Goal: Obtain resource: Obtain resource

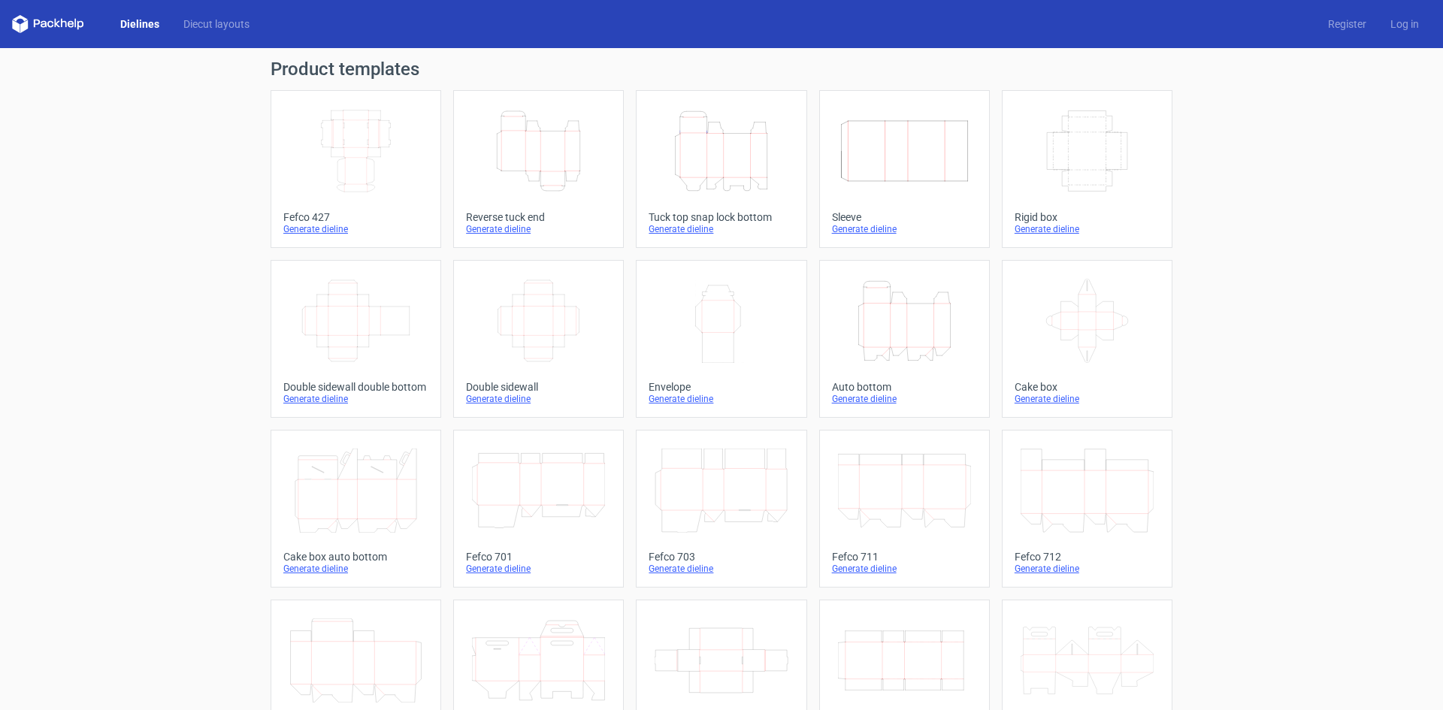
click at [24, 19] on icon at bounding box center [20, 18] width 15 height 7
click at [71, 35] on div "Dielines Diecut layouts Register Log in" at bounding box center [721, 24] width 1443 height 48
click at [71, 20] on icon at bounding box center [48, 24] width 72 height 18
click at [124, 22] on link "Dielines" at bounding box center [139, 24] width 63 height 15
click at [236, 19] on link "Diecut layouts" at bounding box center [216, 24] width 90 height 15
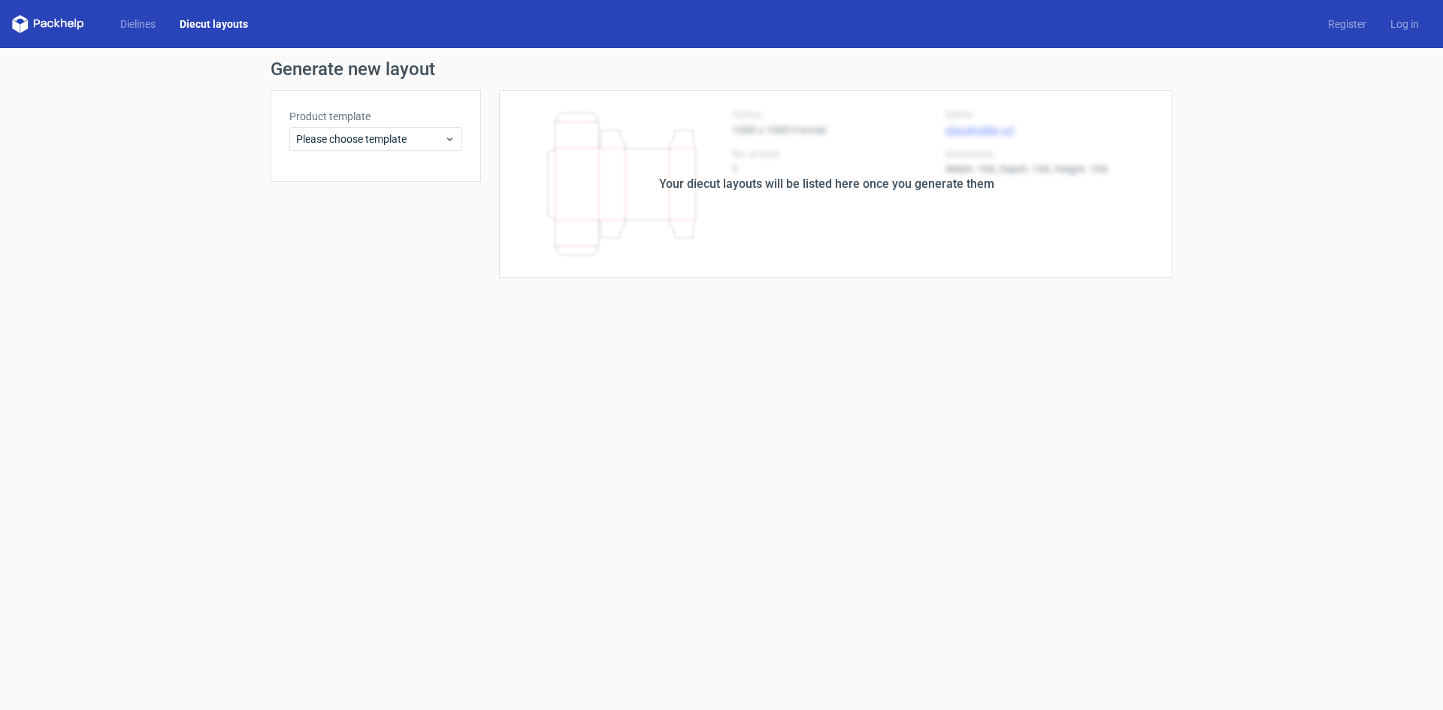
click at [167, 33] on div "Dielines Diecut layouts Register Log in" at bounding box center [721, 24] width 1443 height 48
click at [150, 24] on link "Dielines" at bounding box center [137, 24] width 59 height 15
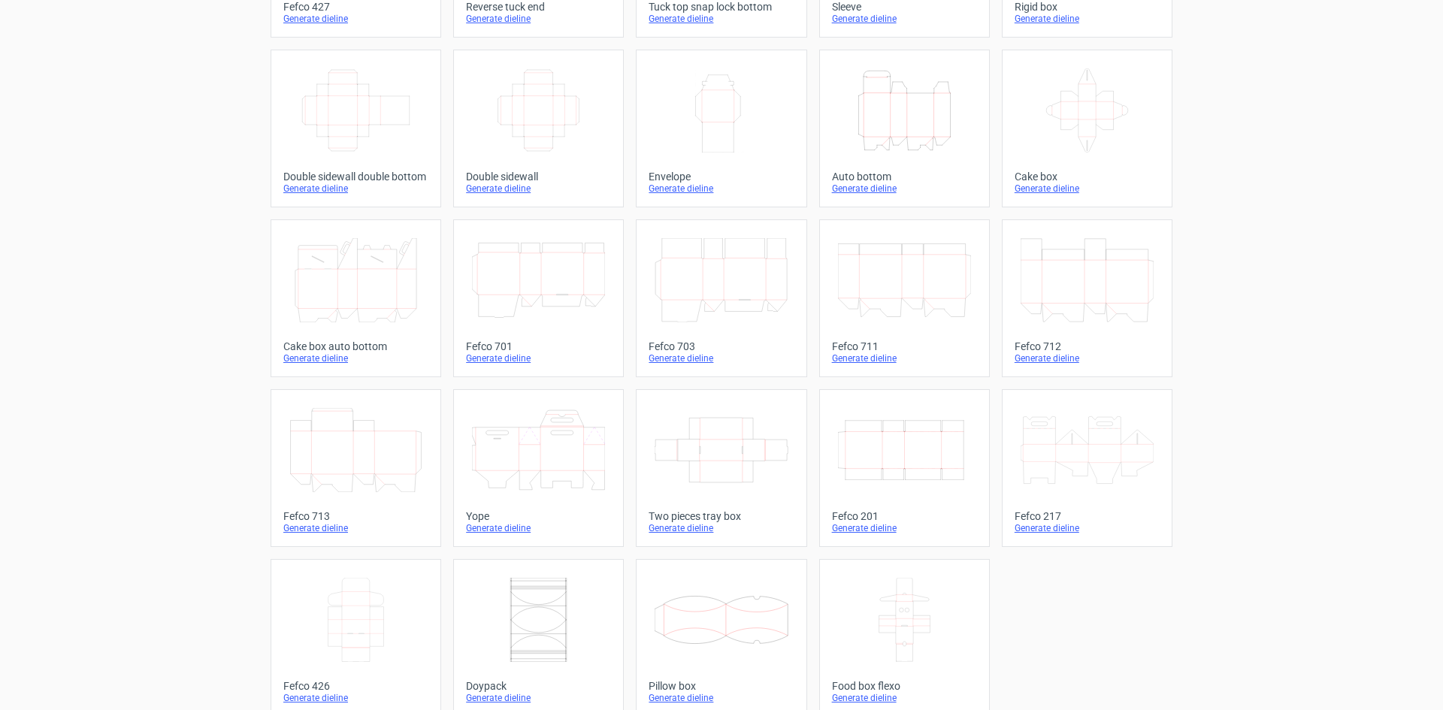
scroll to position [229, 0]
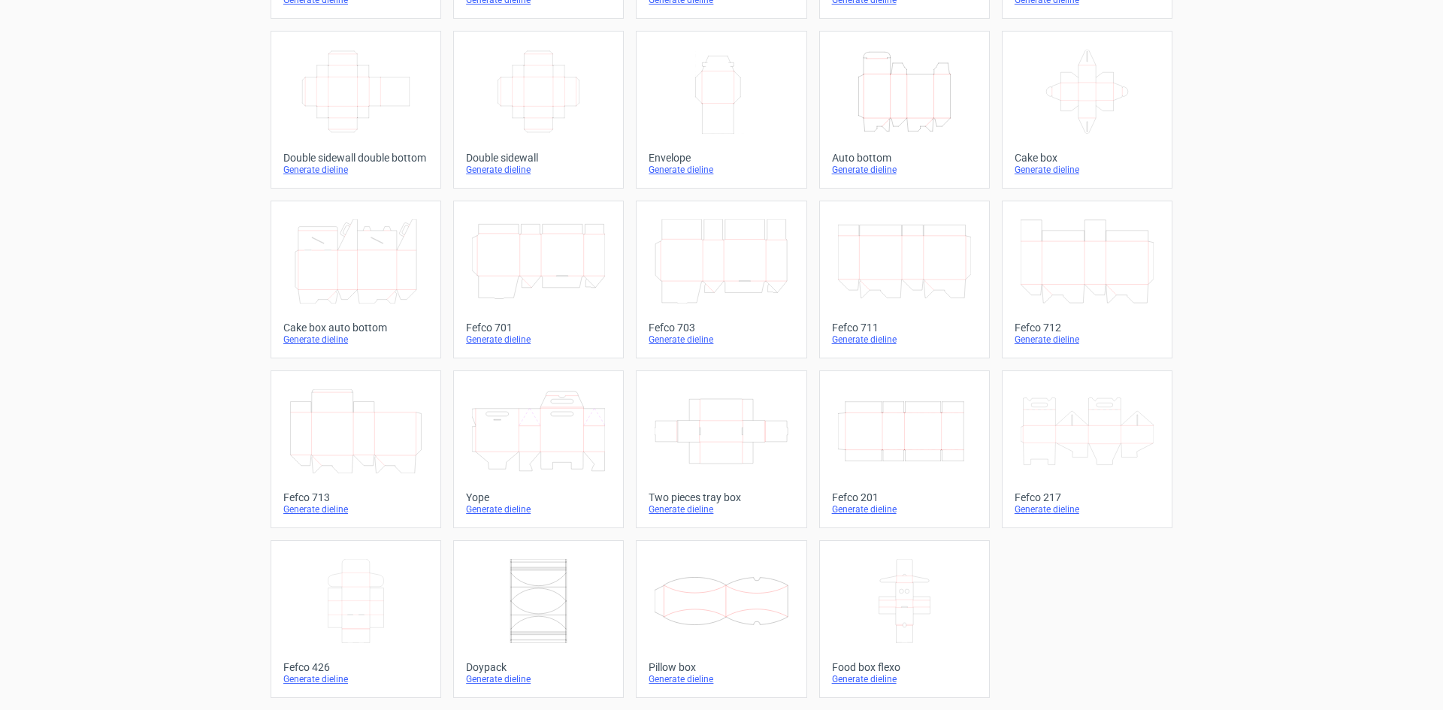
click at [199, 394] on div "Product templates Width Depth Height Fefco 427 Generate dieline Height Depth Wi…" at bounding box center [721, 264] width 1443 height 891
click at [158, 443] on div "Product templates Width Depth Height Fefco 427 Generate dieline Height Depth Wi…" at bounding box center [721, 264] width 1443 height 891
